Goal: Task Accomplishment & Management: Use online tool/utility

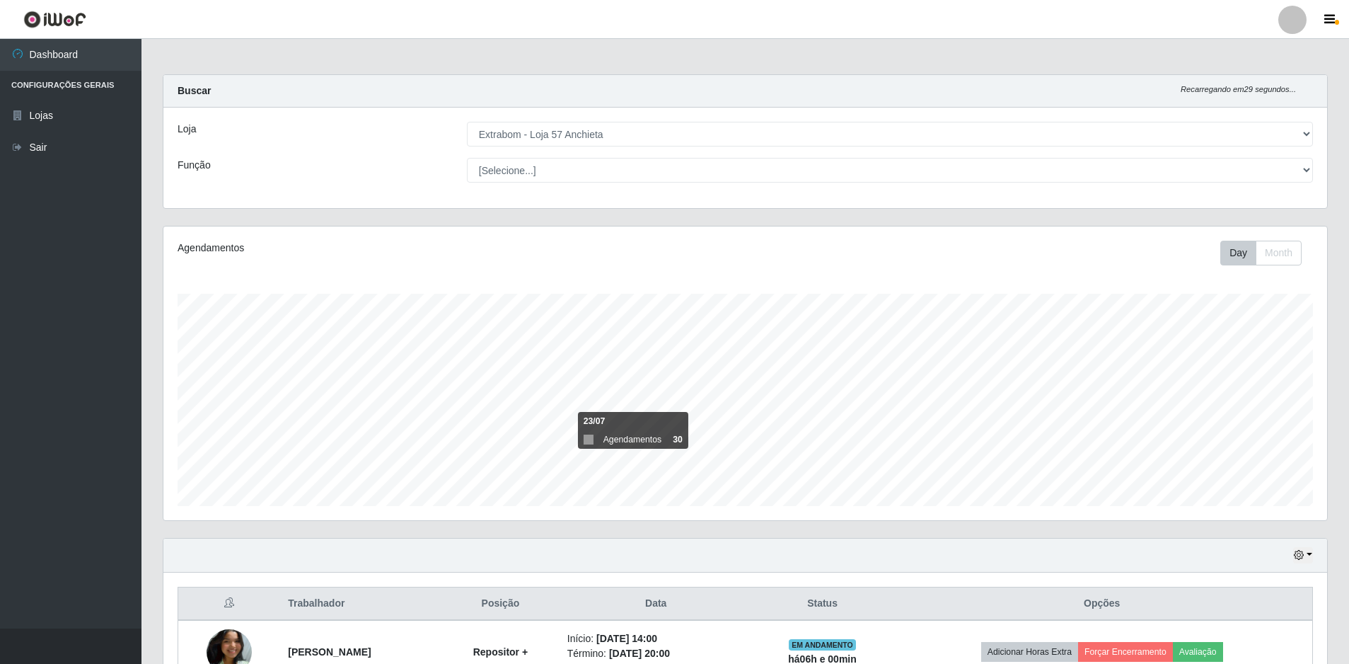
select select "470"
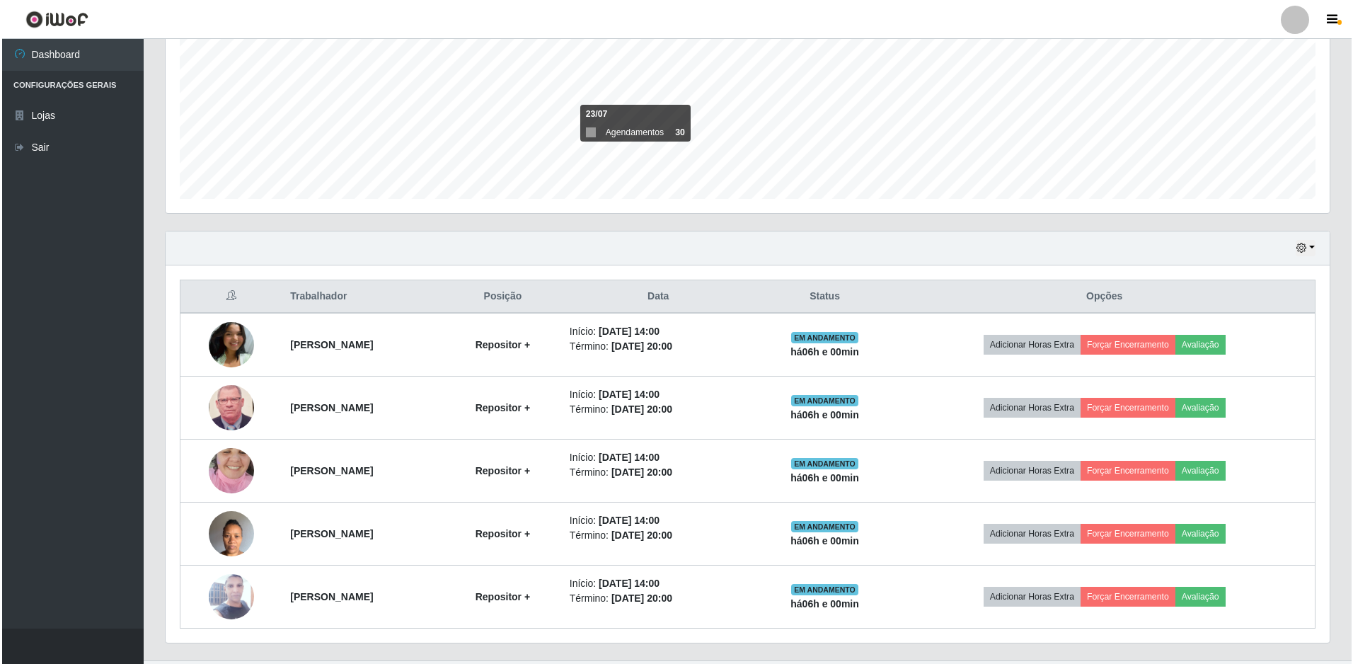
scroll to position [339, 0]
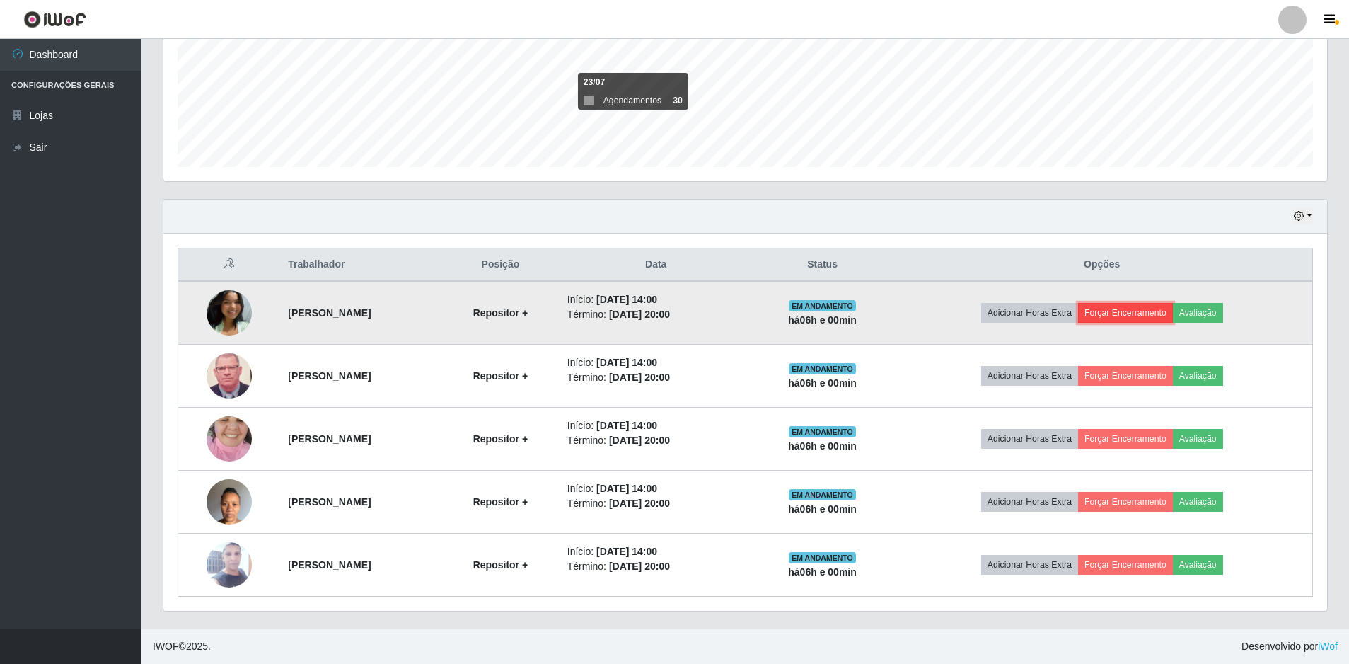
click at [1171, 315] on button "Forçar Encerramento" at bounding box center [1125, 313] width 95 height 20
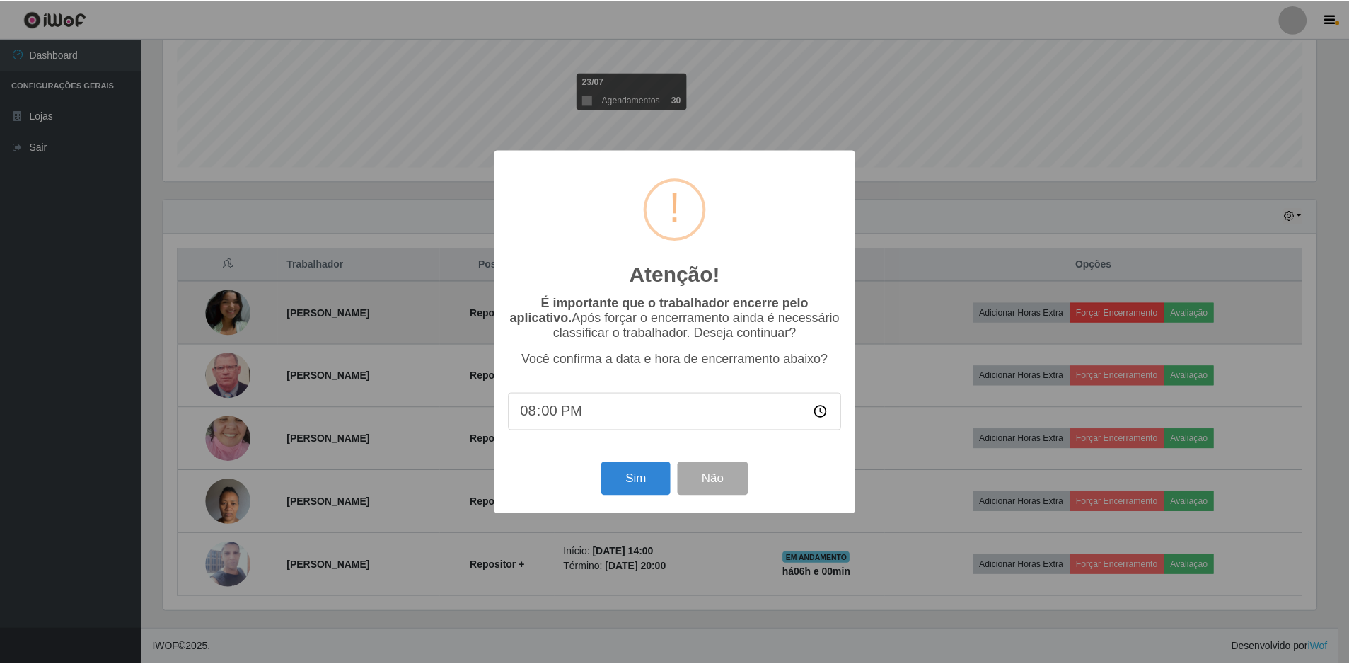
scroll to position [294, 1157]
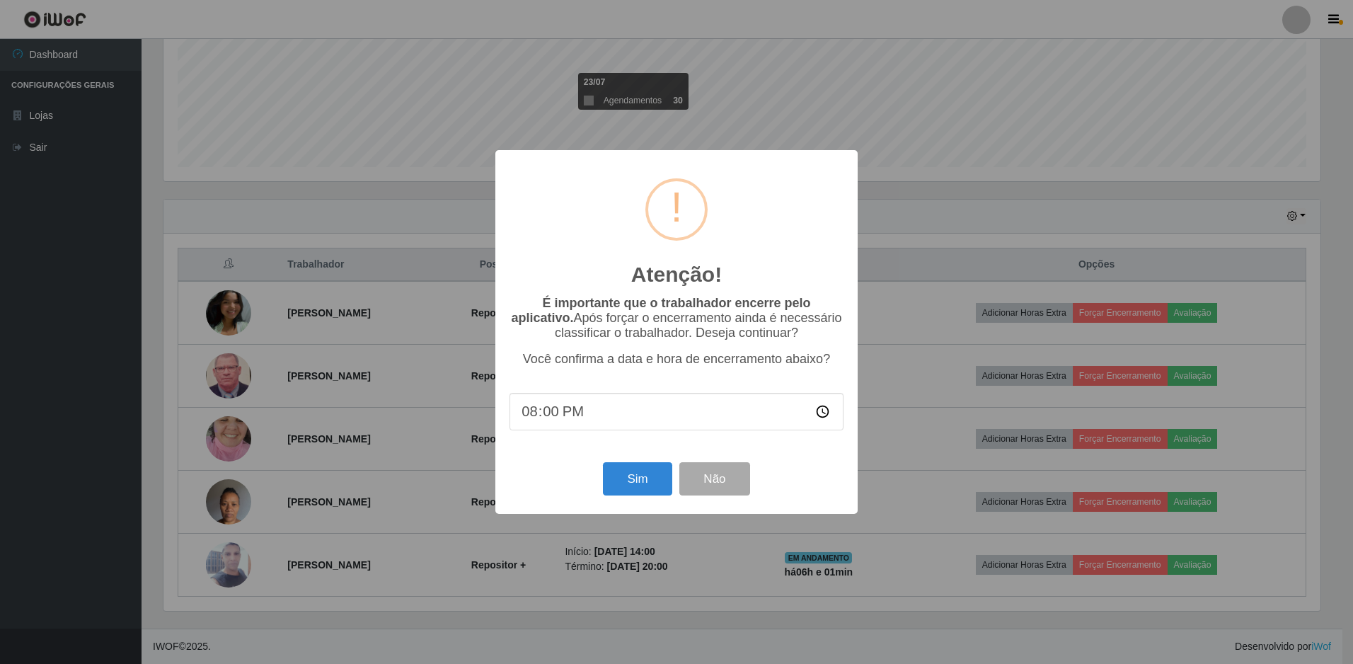
click at [550, 412] on input "20:00" at bounding box center [676, 411] width 334 height 37
type input "20:00"
click at [651, 490] on button "Sim" at bounding box center [637, 478] width 69 height 33
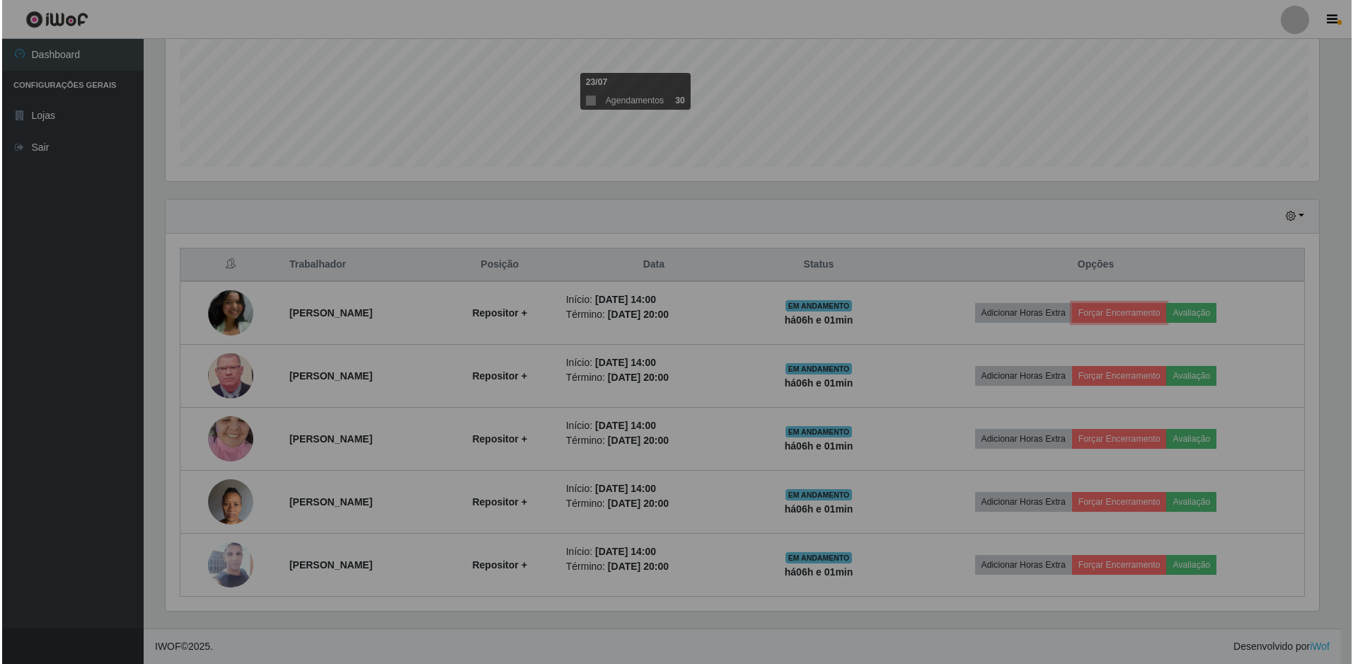
scroll to position [294, 1164]
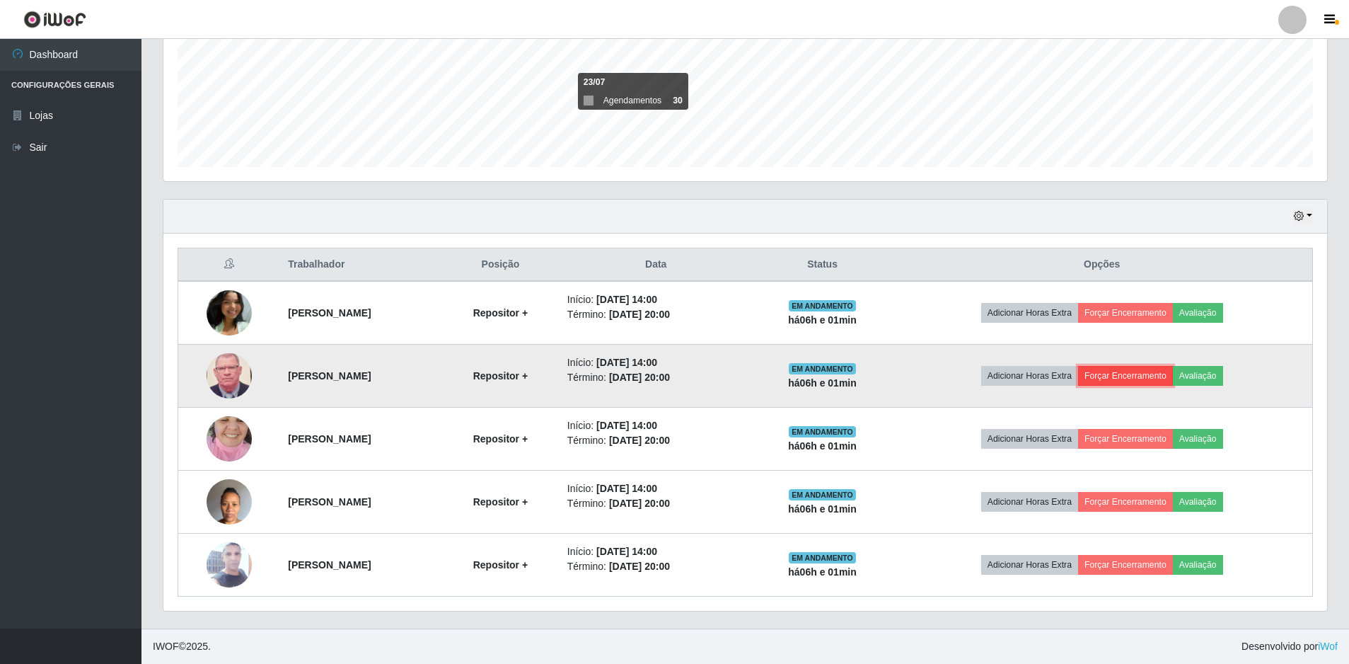
click at [1155, 378] on button "Forçar Encerramento" at bounding box center [1125, 376] width 95 height 20
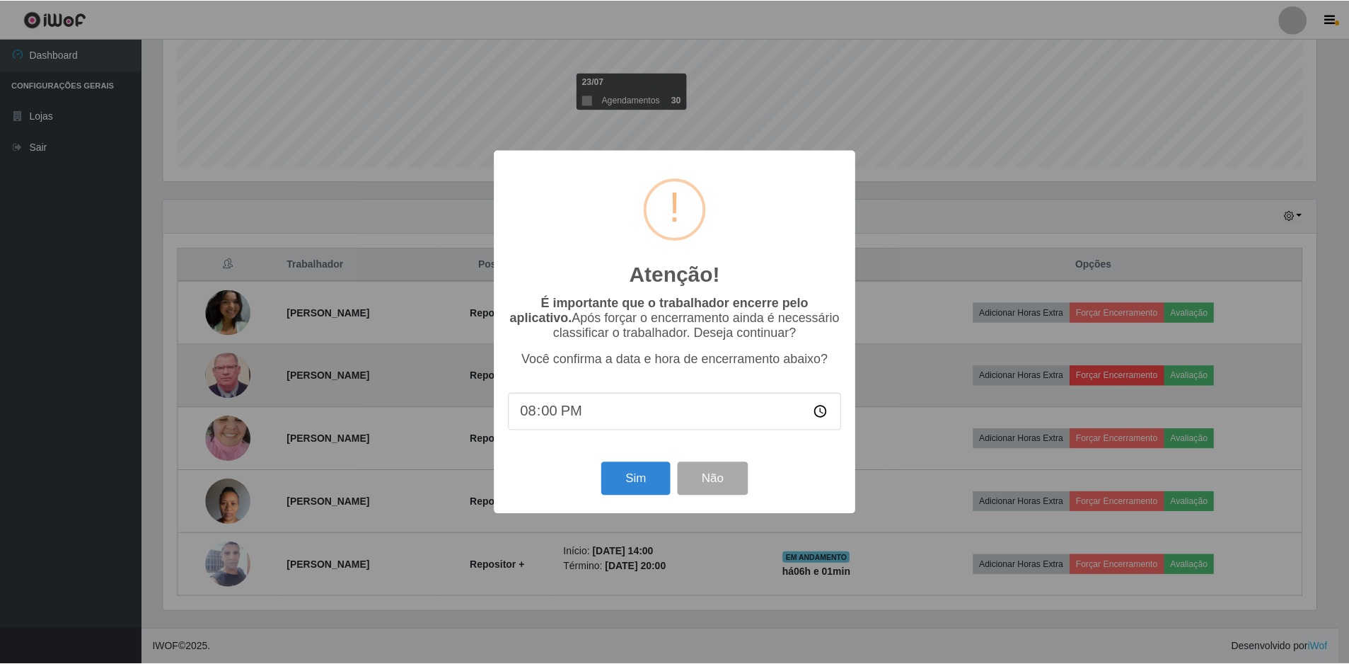
scroll to position [24, 0]
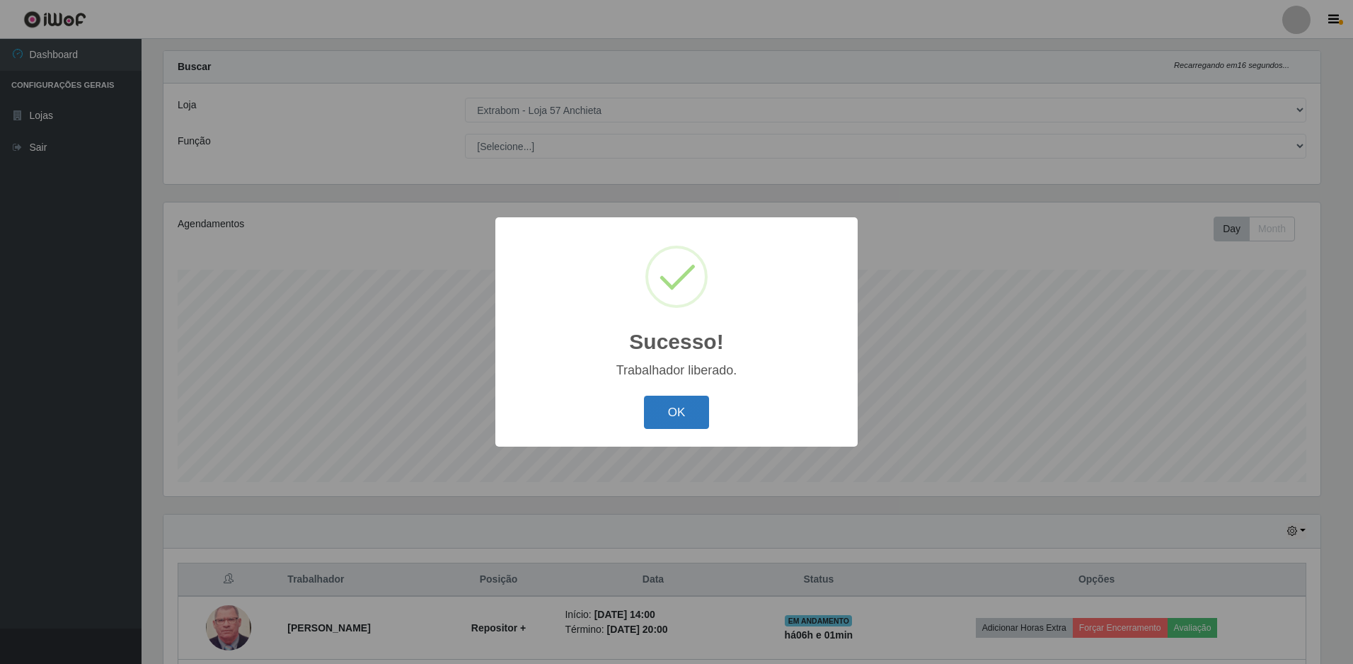
click at [689, 406] on button "OK" at bounding box center [677, 411] width 66 height 33
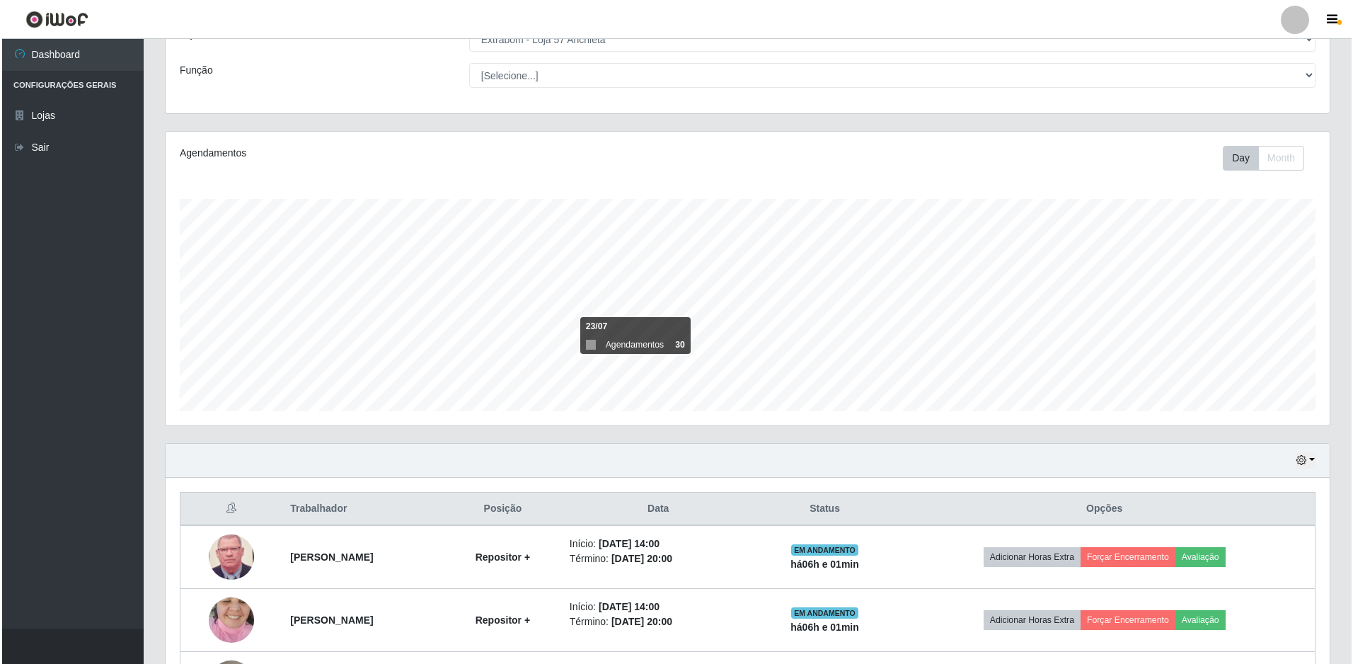
scroll to position [166, 0]
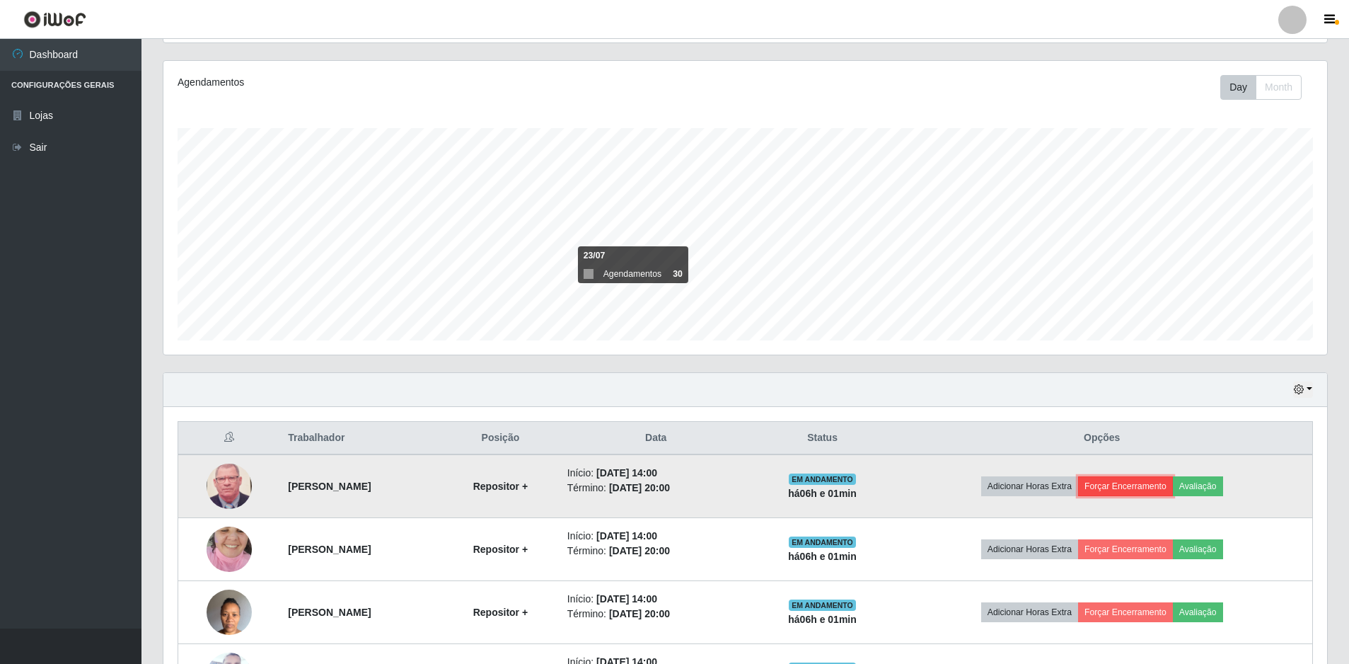
click at [1141, 483] on button "Forçar Encerramento" at bounding box center [1125, 486] width 95 height 20
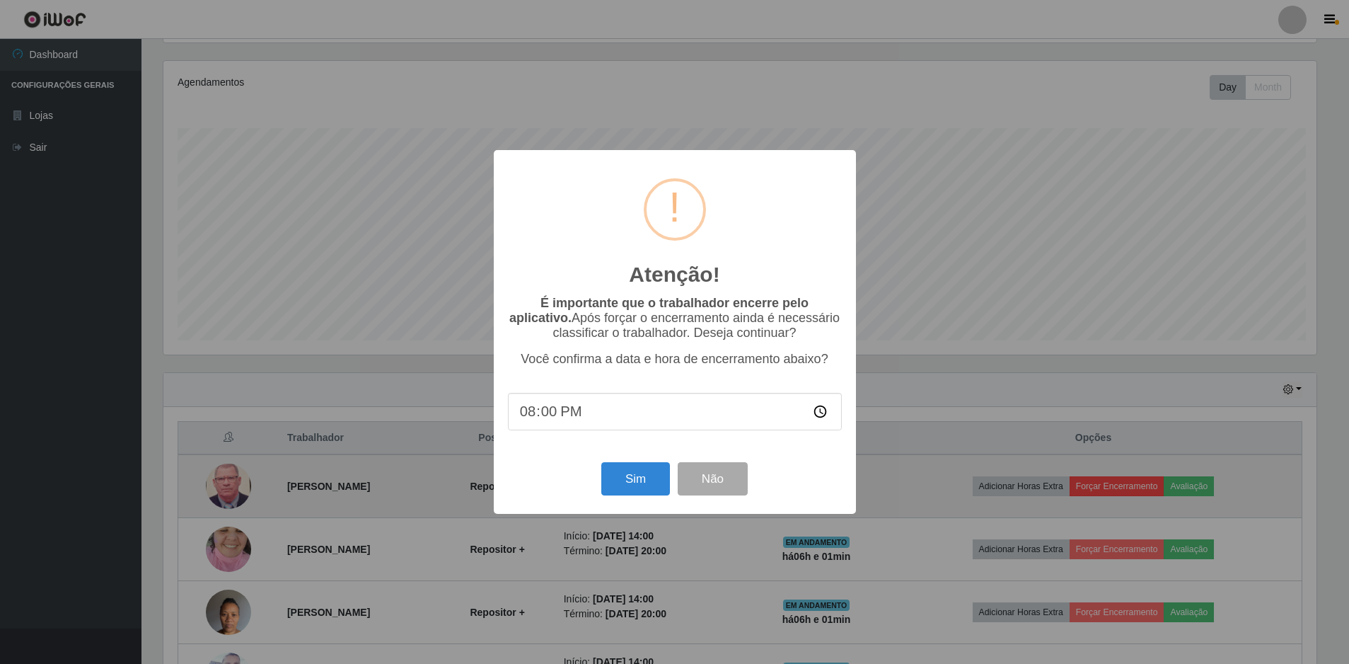
scroll to position [294, 1157]
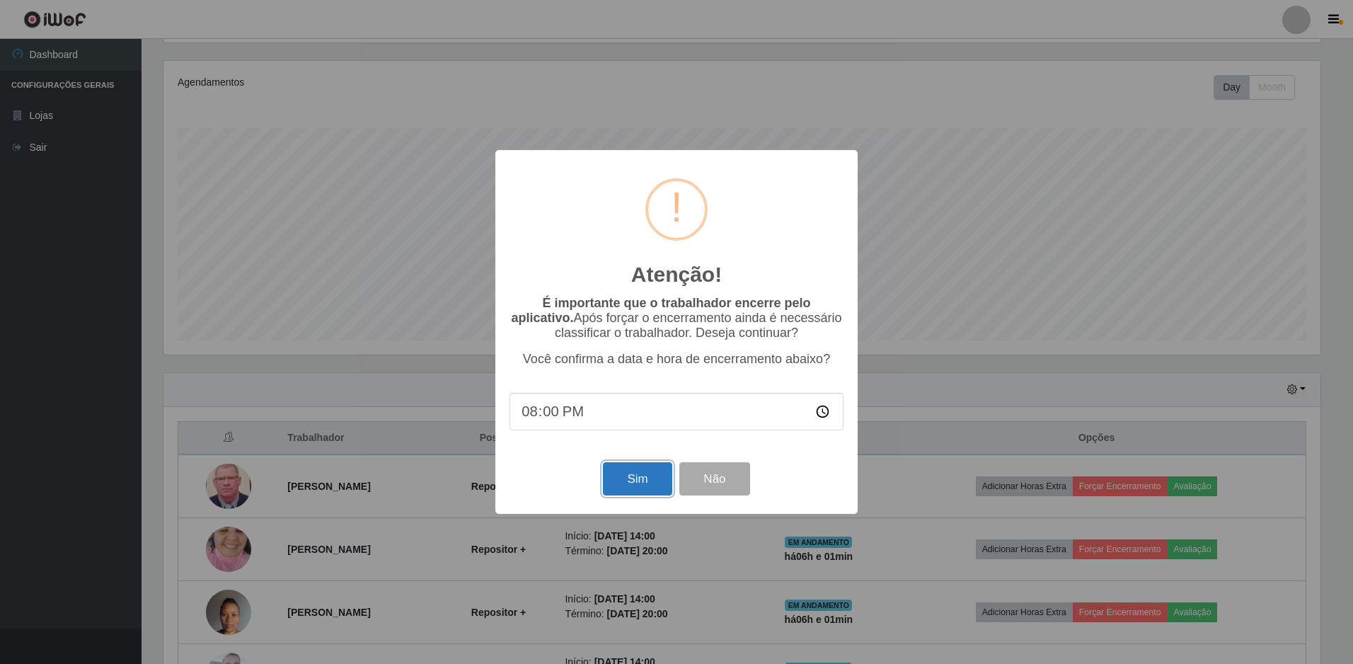
click at [644, 484] on button "Sim" at bounding box center [637, 478] width 69 height 33
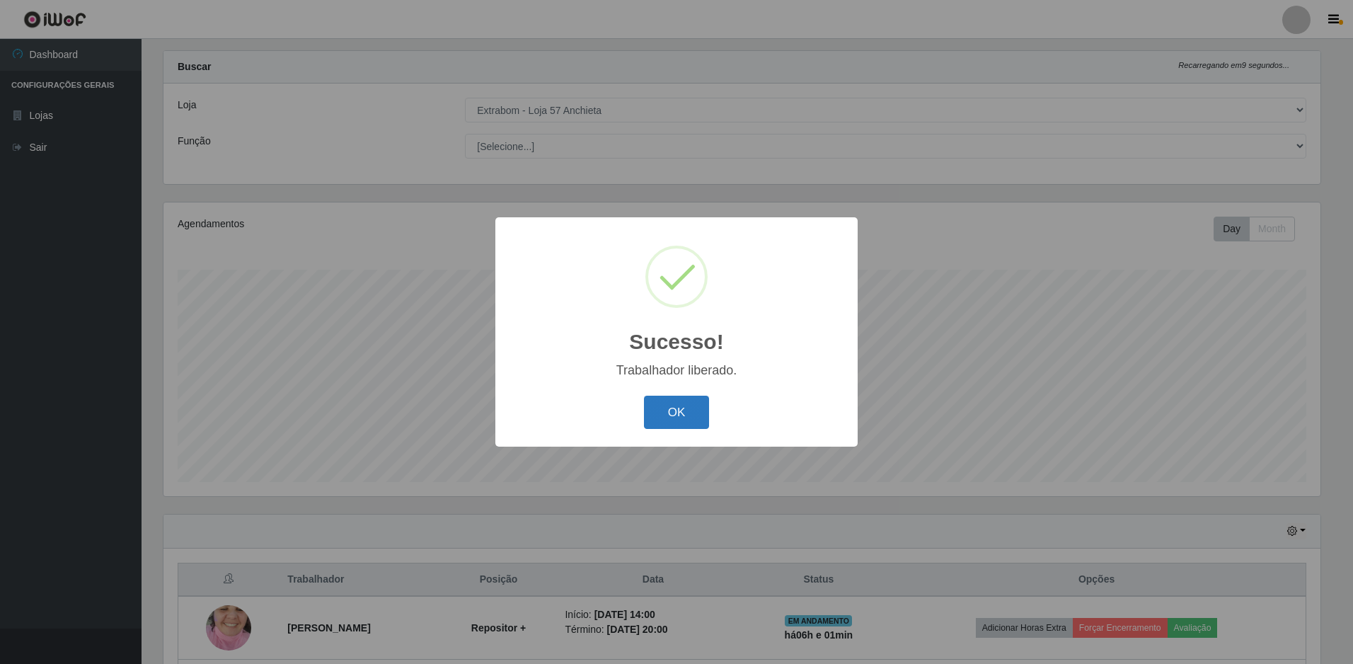
click at [679, 413] on button "OK" at bounding box center [677, 411] width 66 height 33
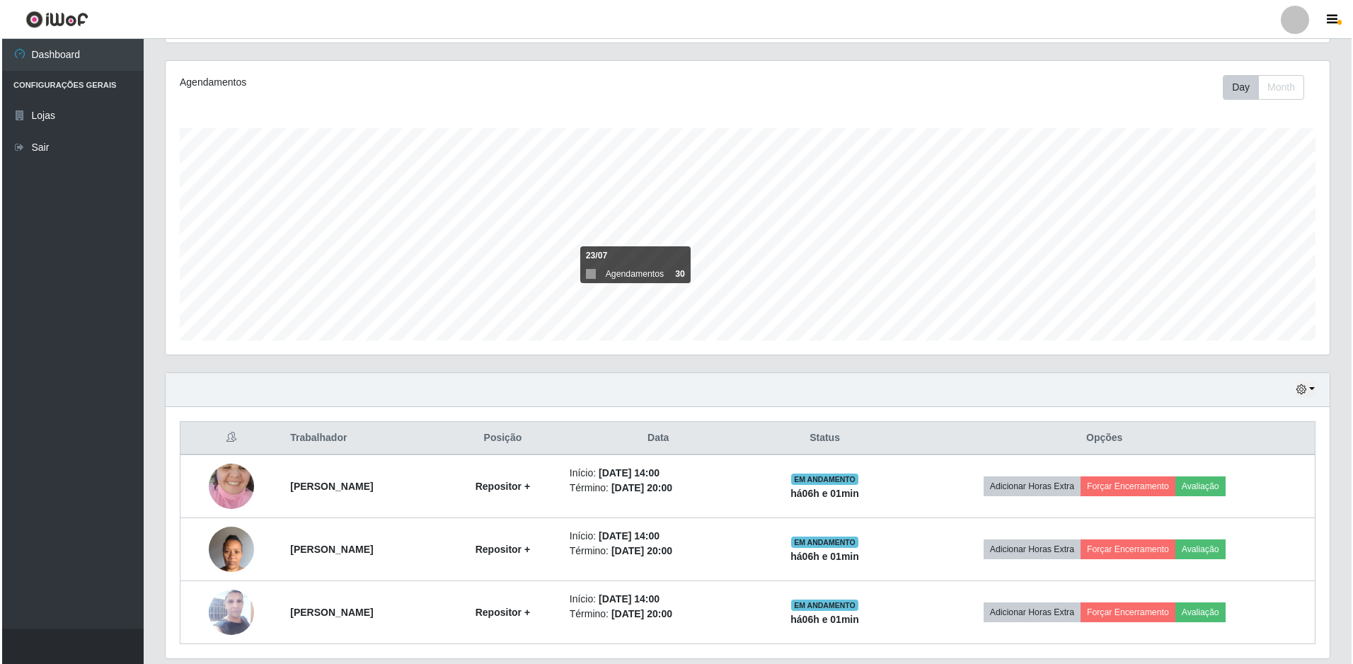
scroll to position [213, 0]
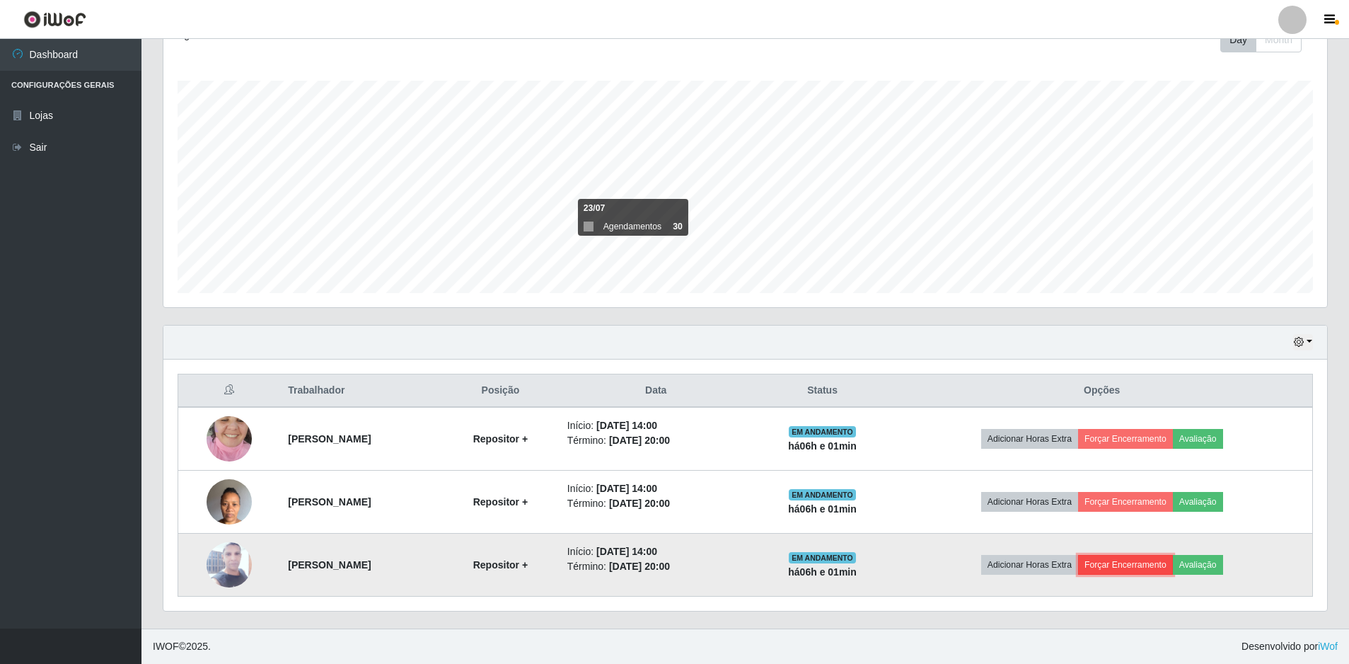
click at [1146, 570] on button "Forçar Encerramento" at bounding box center [1125, 565] width 95 height 20
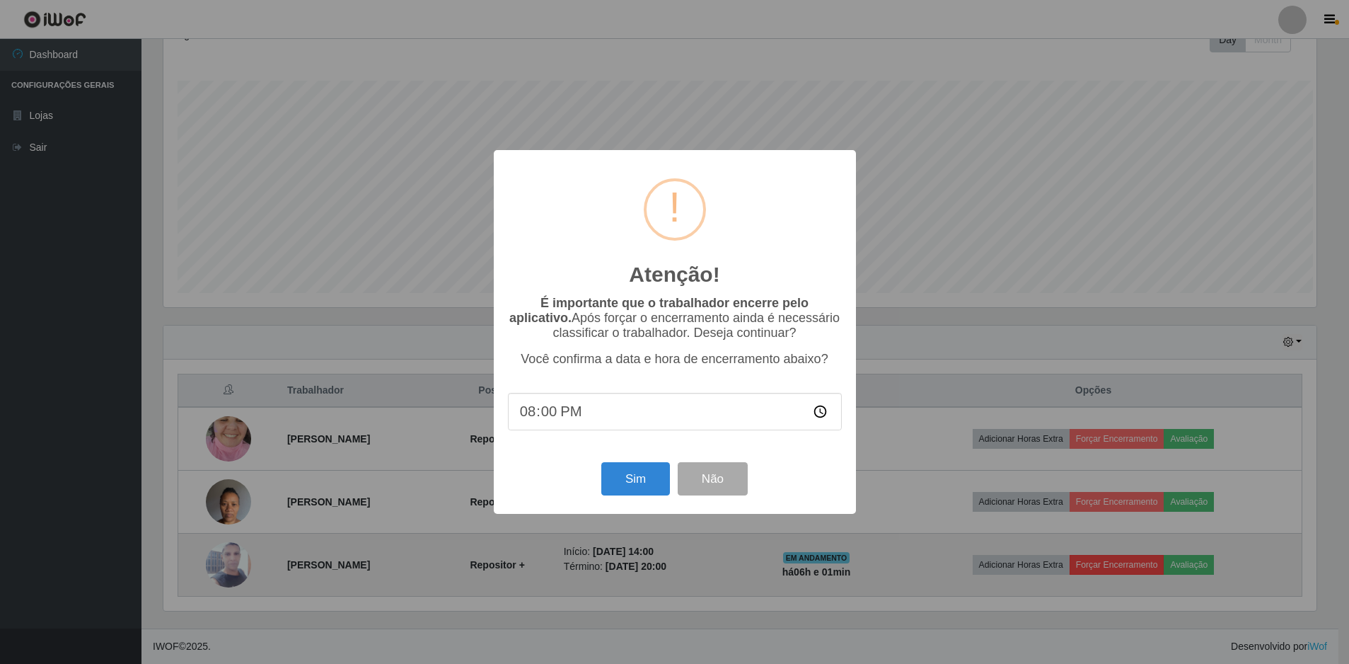
scroll to position [294, 1157]
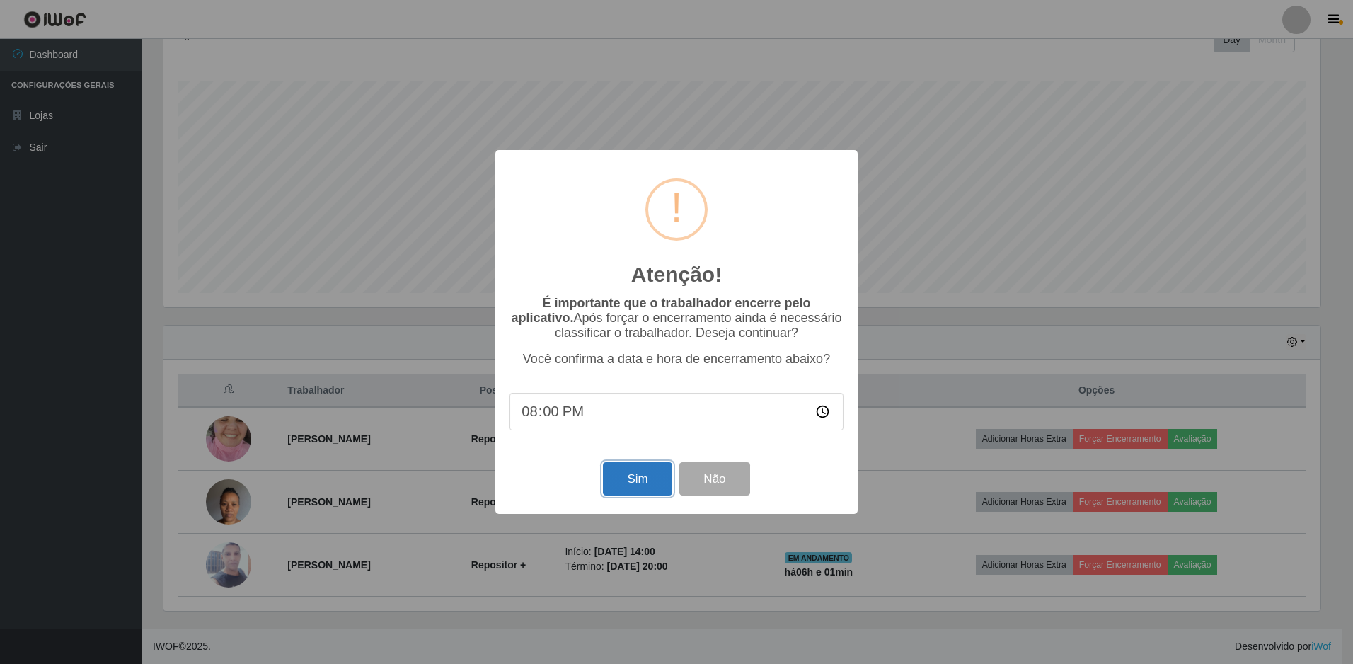
click at [659, 483] on button "Sim" at bounding box center [637, 478] width 69 height 33
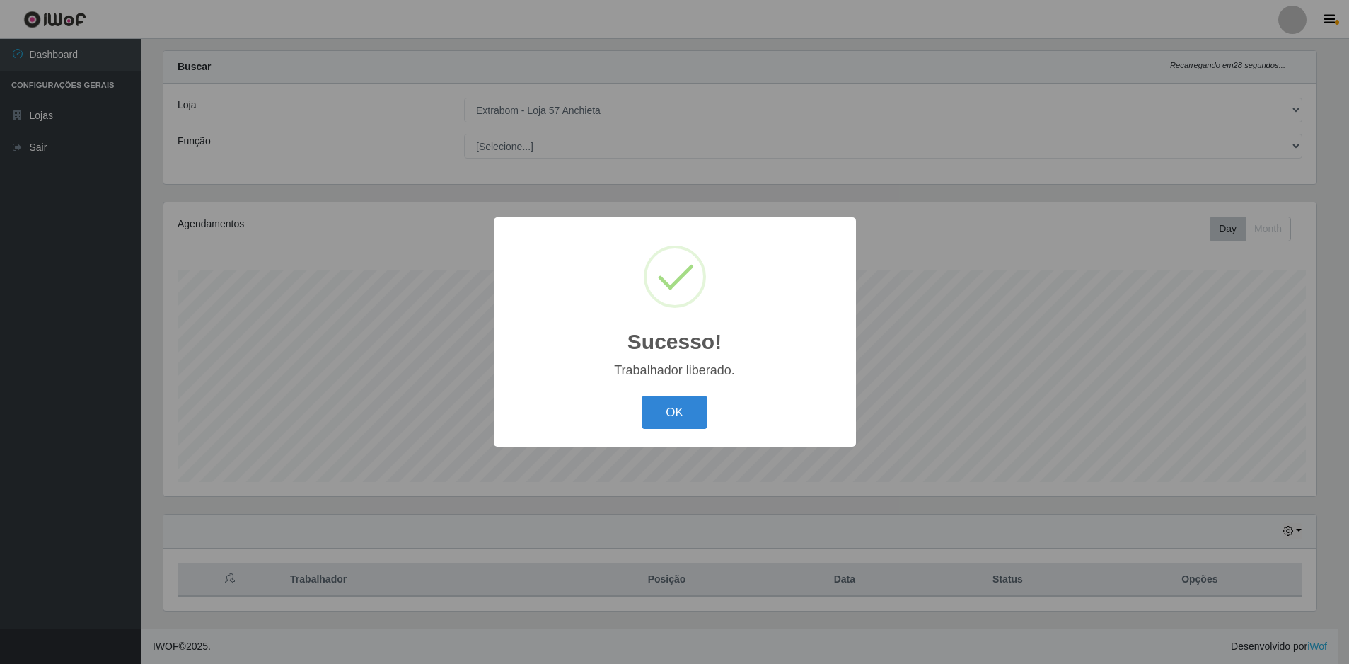
scroll to position [0, 0]
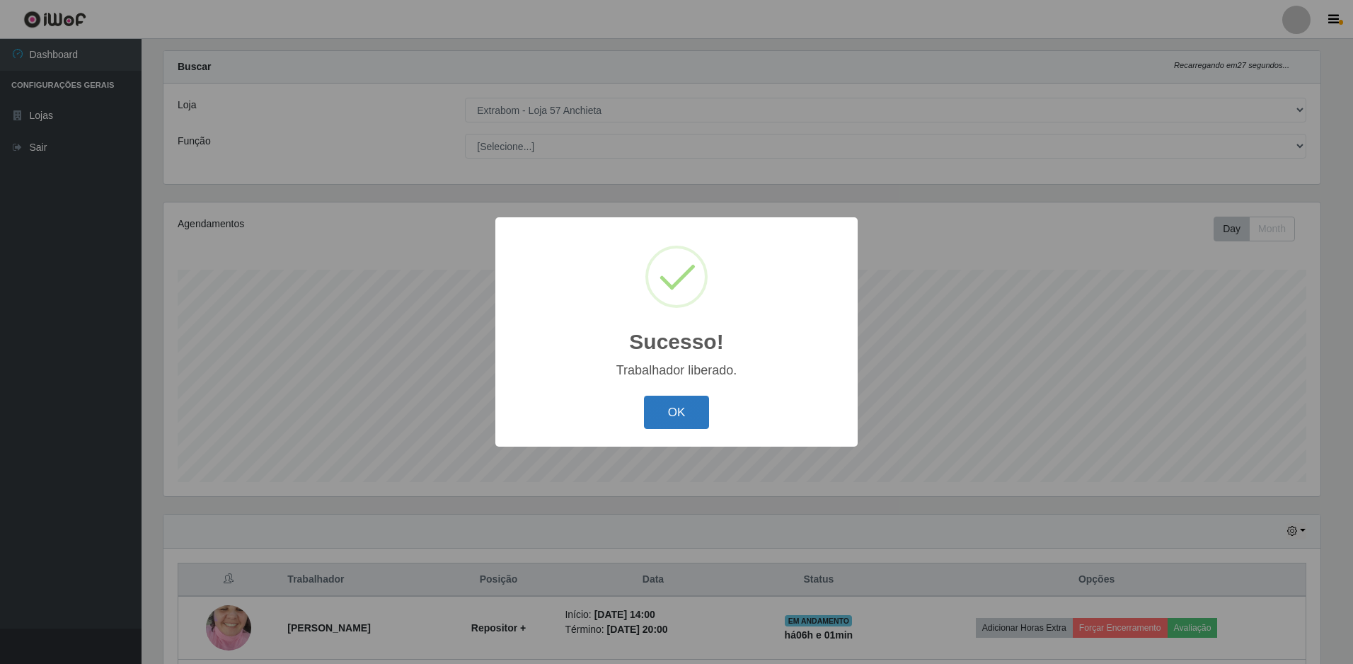
click at [675, 423] on button "OK" at bounding box center [677, 411] width 66 height 33
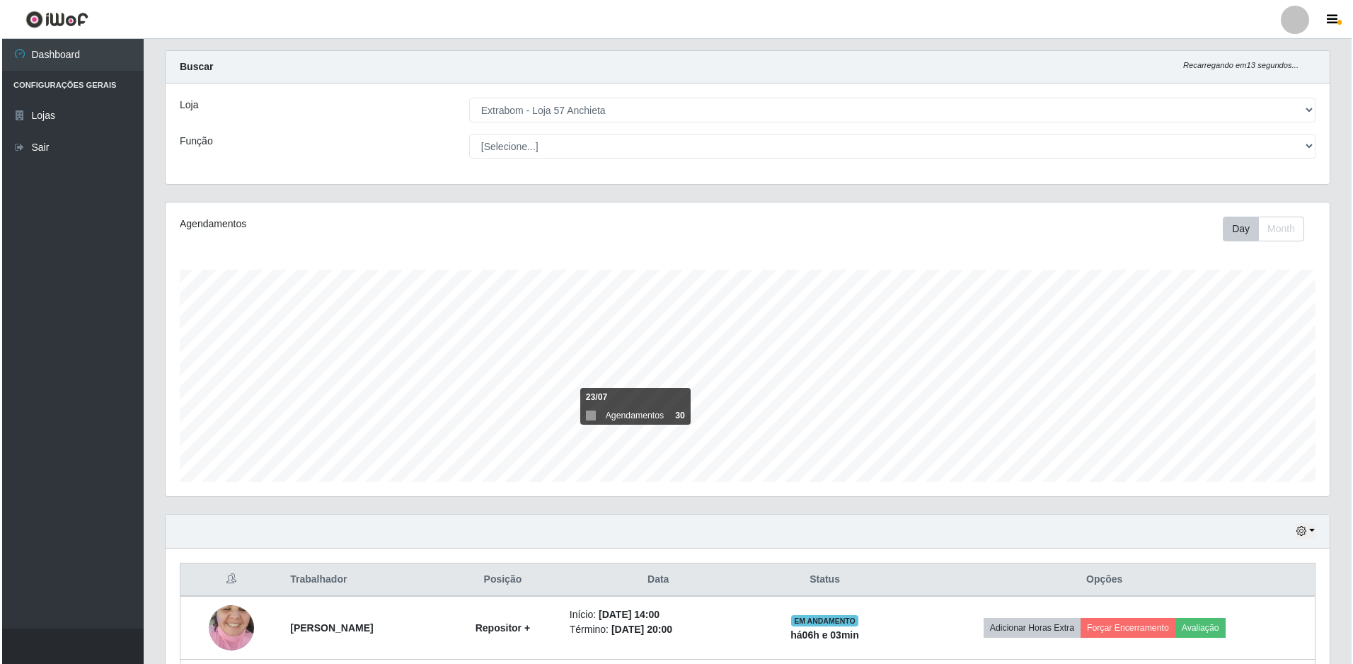
scroll to position [95, 0]
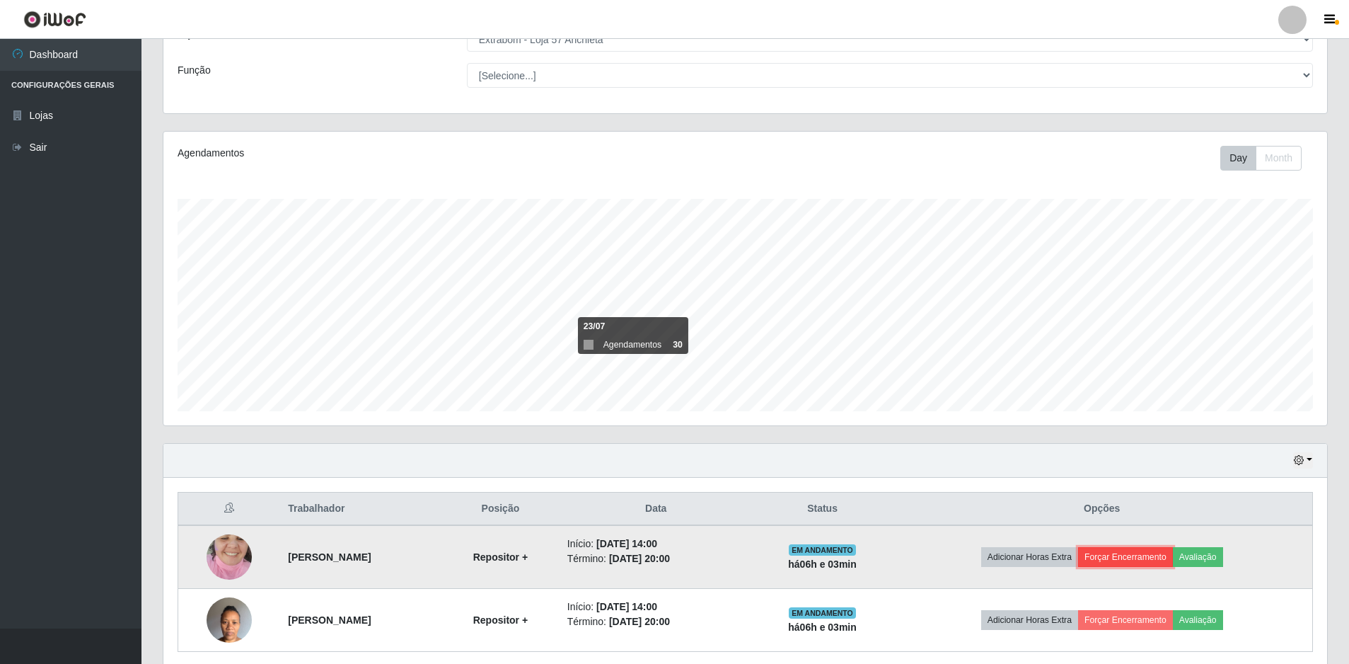
click at [1160, 558] on button "Forçar Encerramento" at bounding box center [1125, 557] width 95 height 20
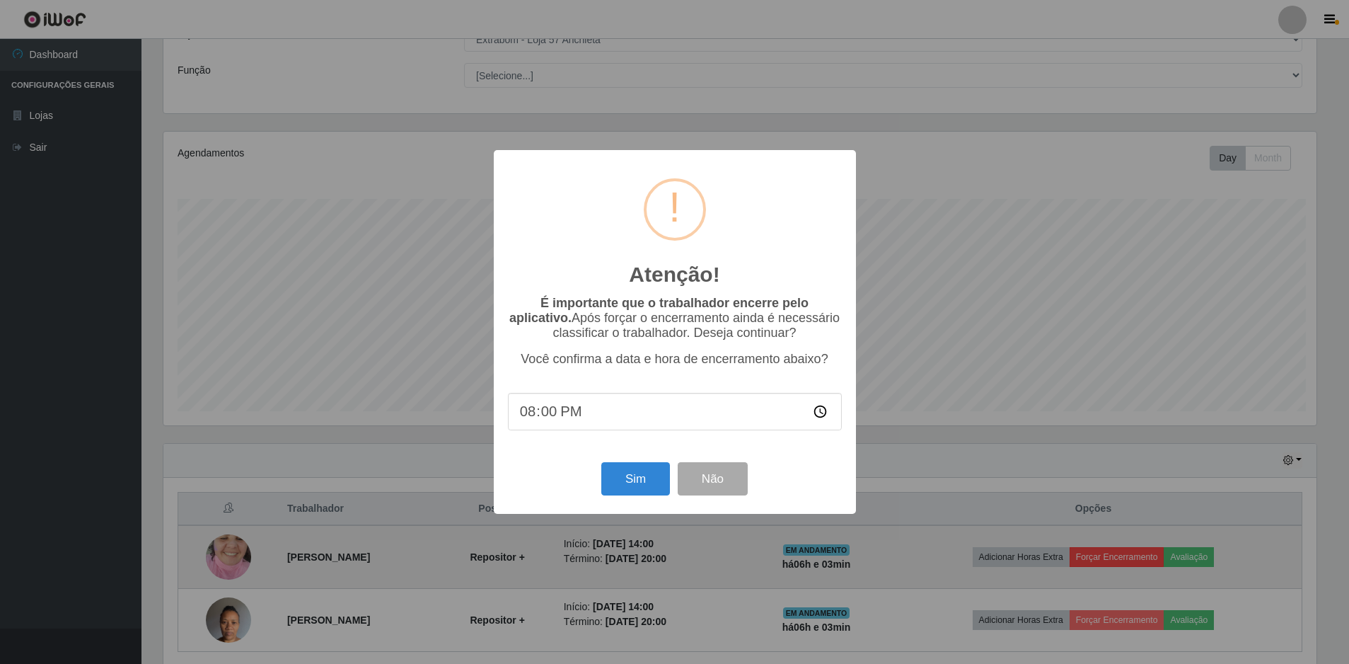
scroll to position [294, 1157]
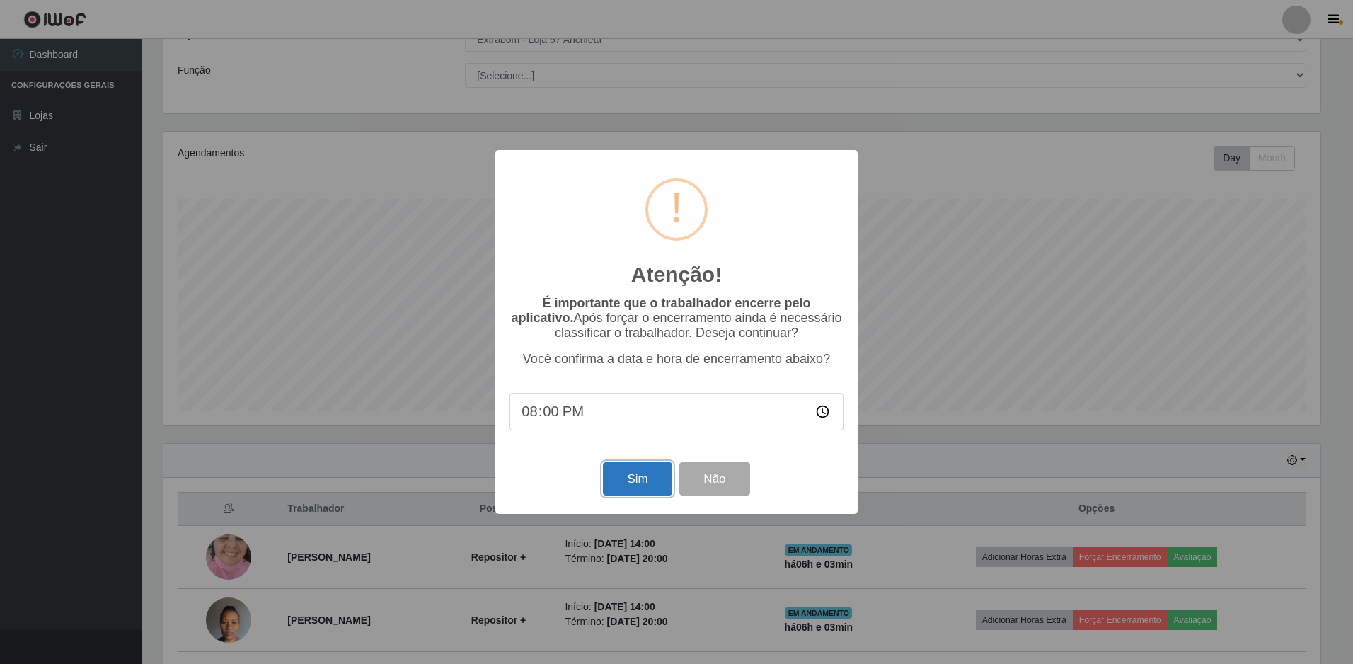
click at [637, 487] on button "Sim" at bounding box center [637, 478] width 69 height 33
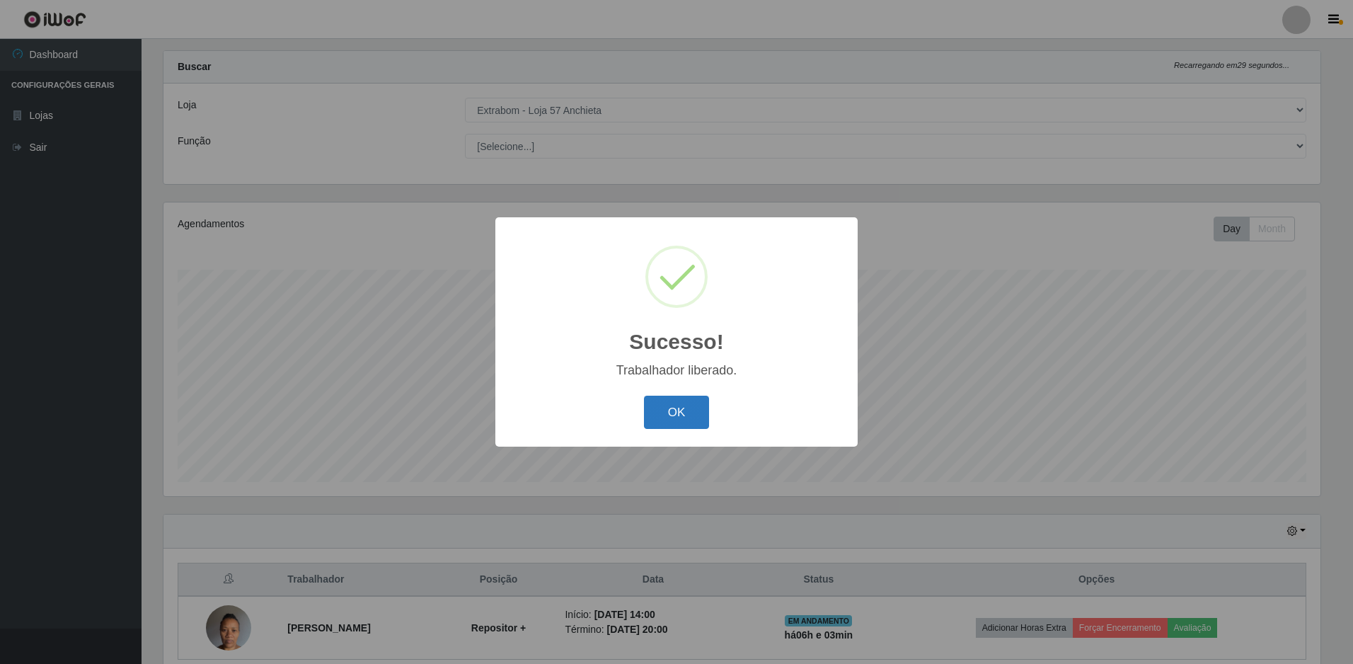
click at [668, 424] on button "OK" at bounding box center [677, 411] width 66 height 33
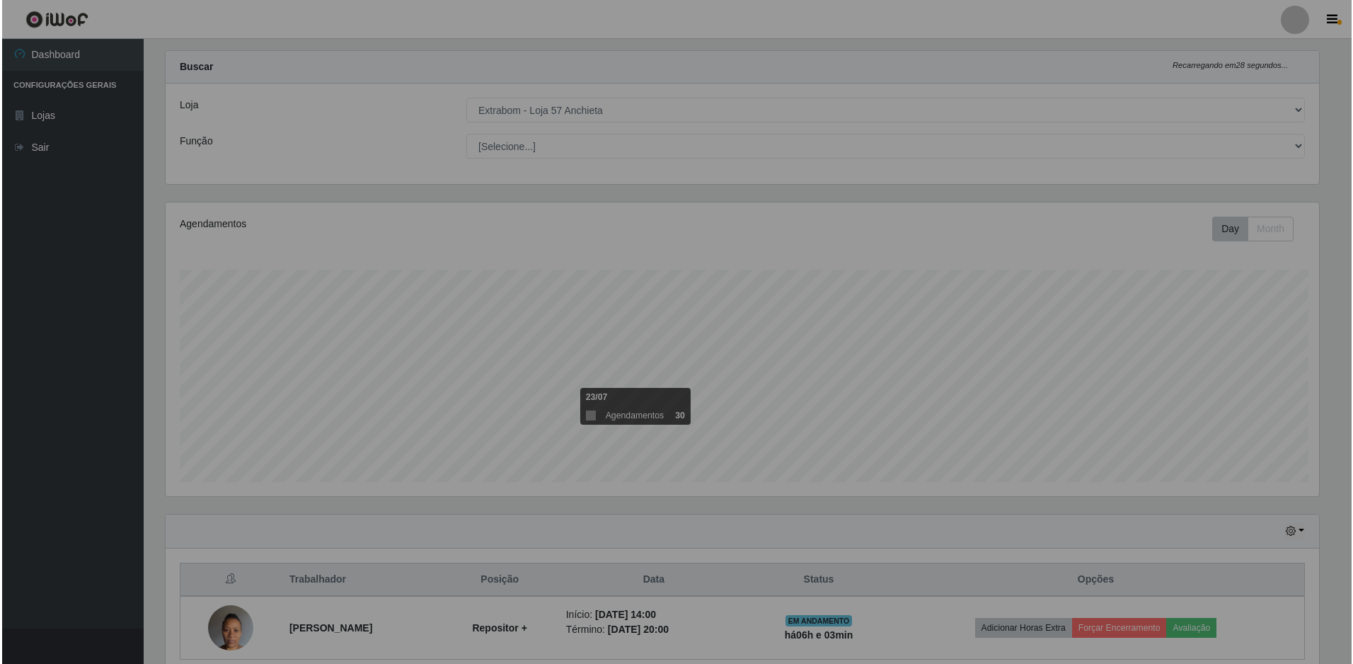
scroll to position [294, 1164]
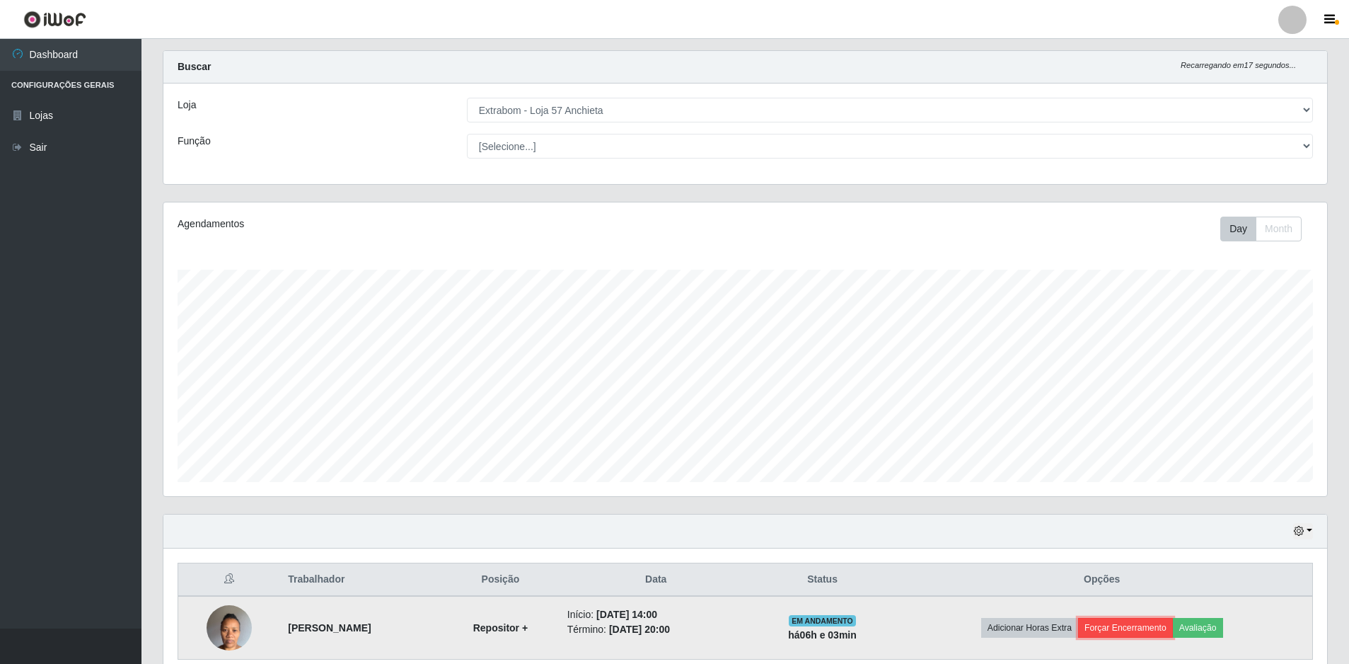
click at [1137, 636] on button "Forçar Encerramento" at bounding box center [1125, 628] width 95 height 20
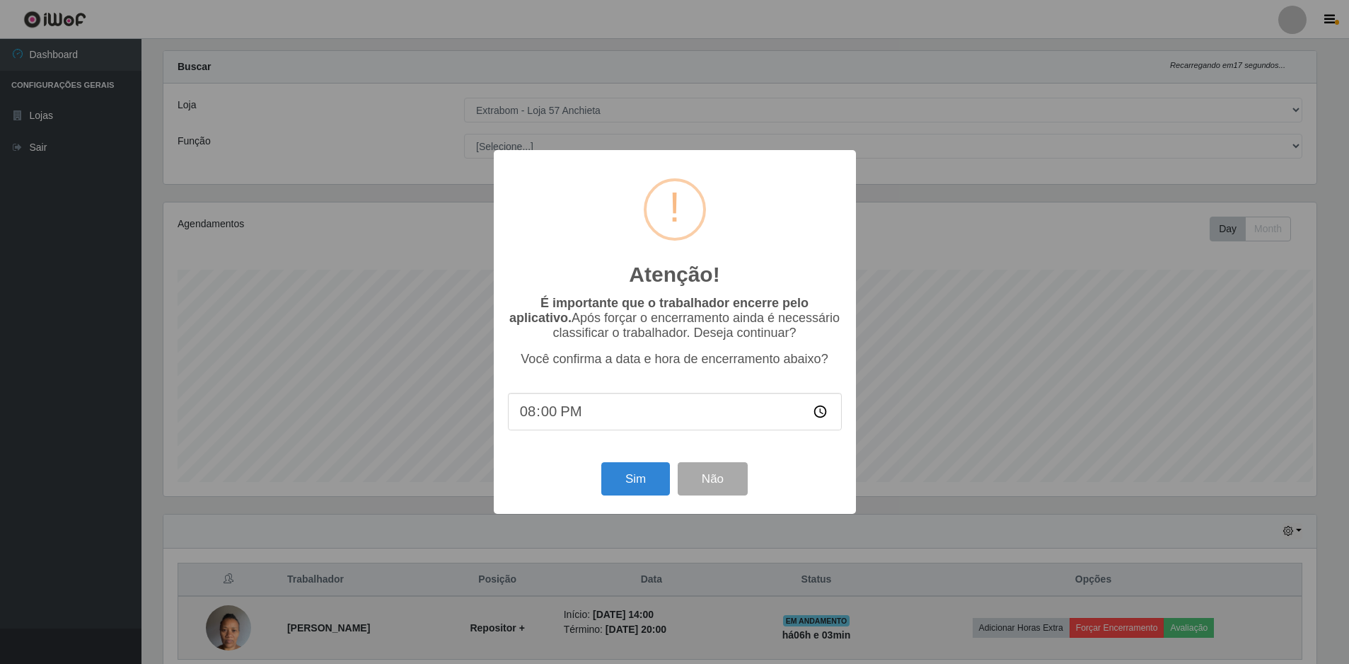
scroll to position [294, 1157]
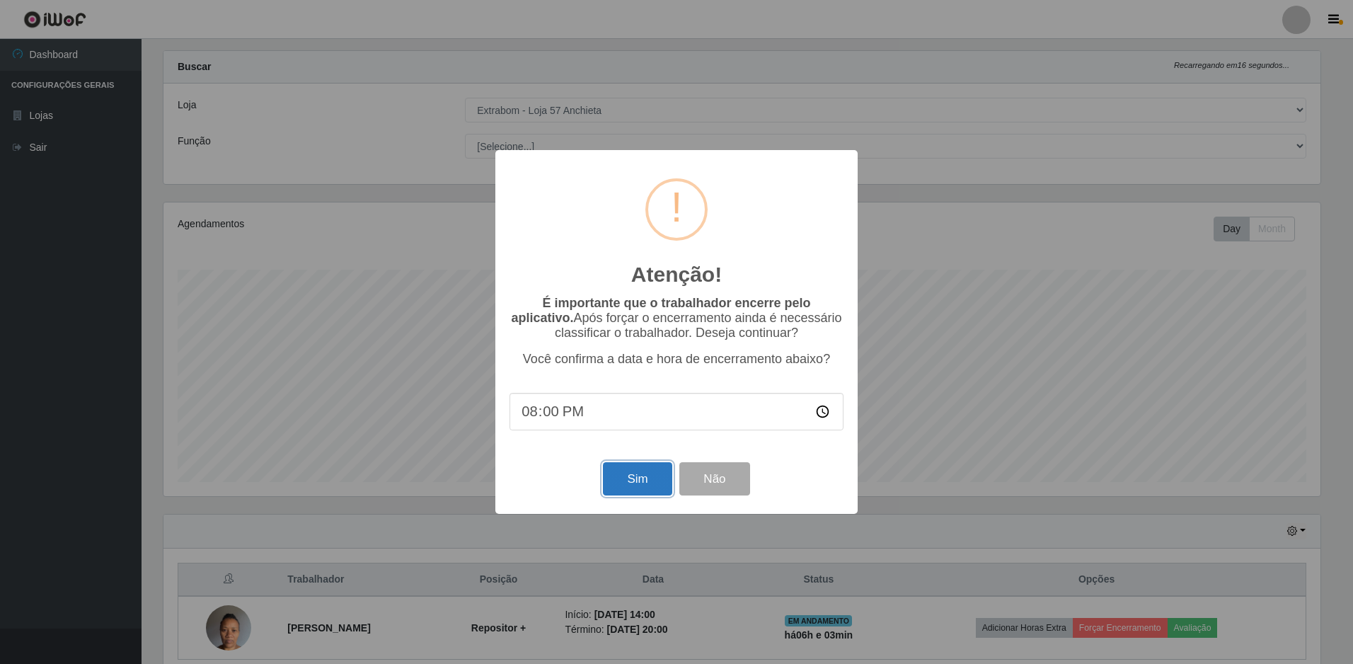
click at [623, 482] on button "Sim" at bounding box center [637, 478] width 69 height 33
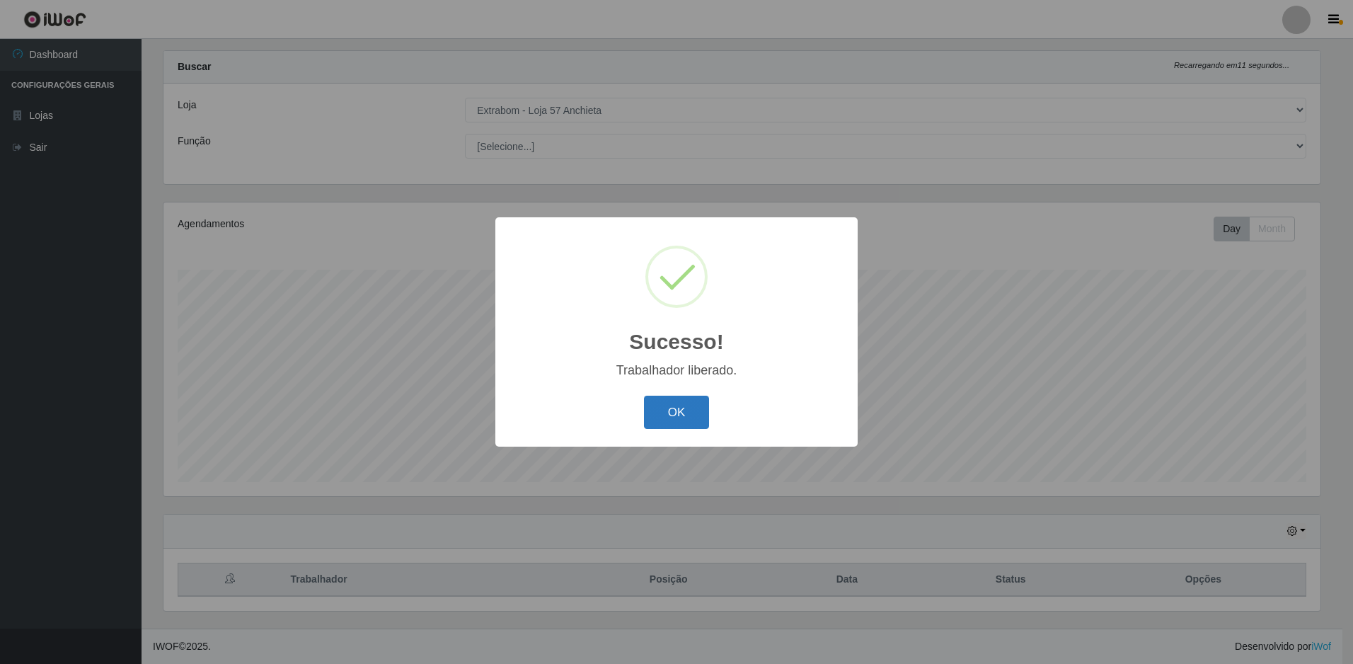
click at [666, 400] on button "OK" at bounding box center [677, 411] width 66 height 33
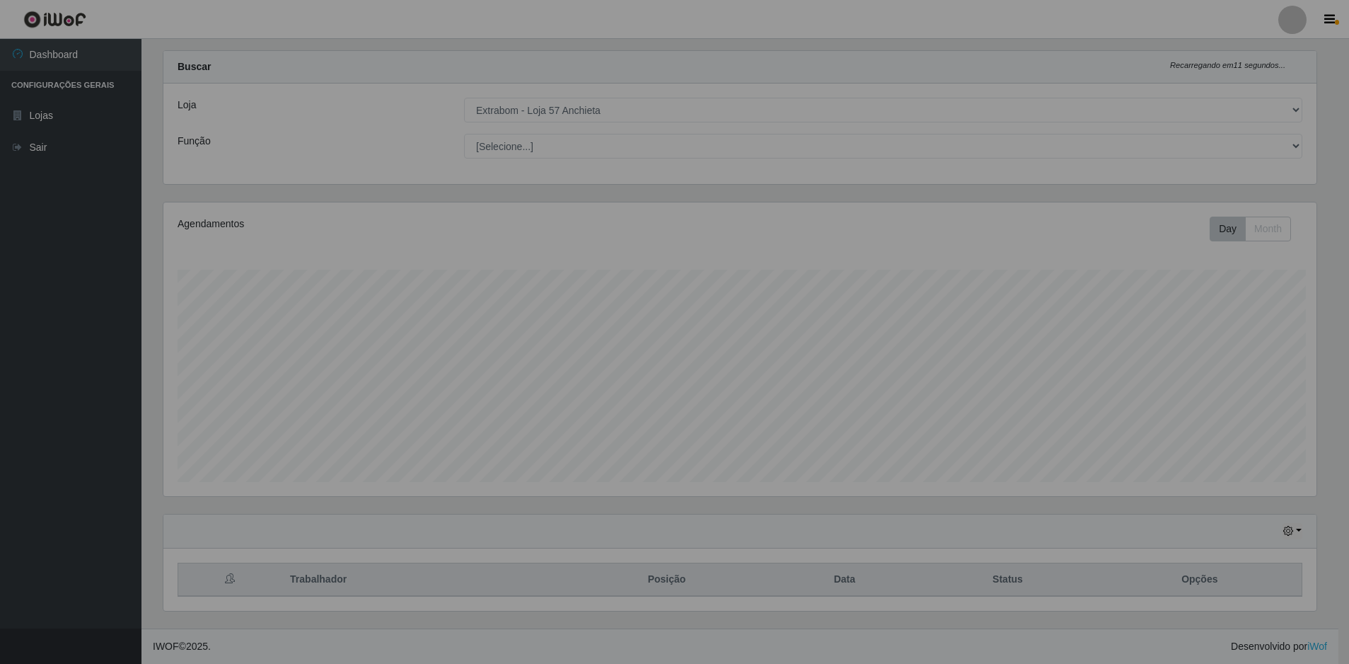
scroll to position [294, 1164]
